Goal: Find specific page/section: Find specific page/section

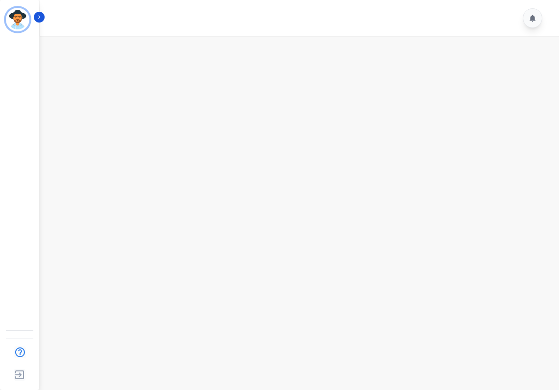
click at [280, 132] on main at bounding box center [298, 231] width 523 height 390
click at [145, 297] on main at bounding box center [298, 231] width 523 height 390
